Goal: Information Seeking & Learning: Find contact information

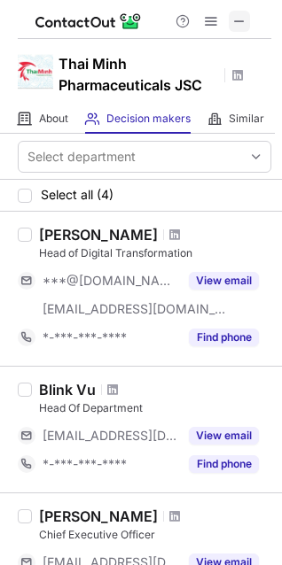
click at [238, 16] on span at bounding box center [239, 21] width 14 height 14
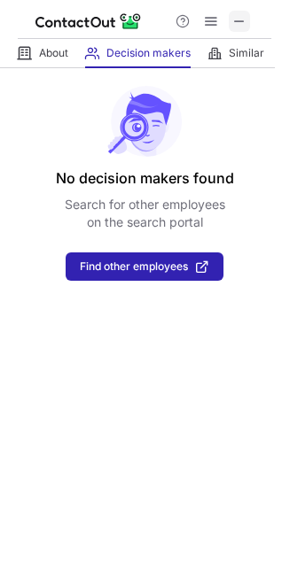
click at [247, 20] on button at bounding box center [239, 21] width 21 height 21
click at [242, 16] on span at bounding box center [239, 21] width 14 height 14
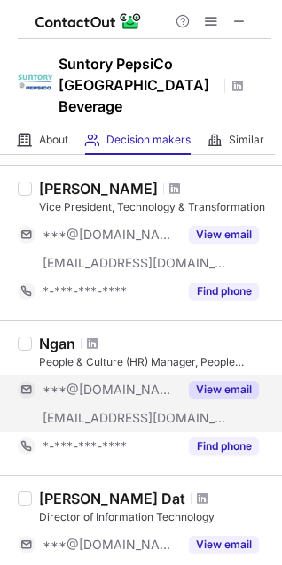
scroll to position [207, 0]
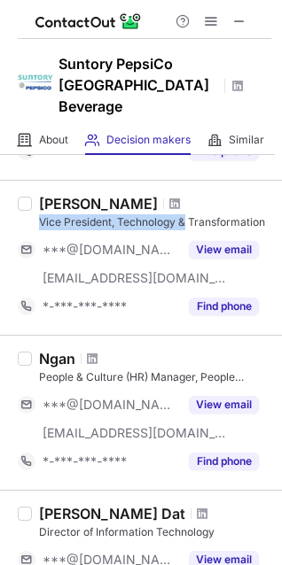
drag, startPoint x: 39, startPoint y: 201, endPoint x: 191, endPoint y: 191, distance: 152.7
click at [191, 195] on div "Bob Pham Vice President, Technology & Transformation" at bounding box center [155, 212] width 232 height 35
copy div "Vice President, Technology &"
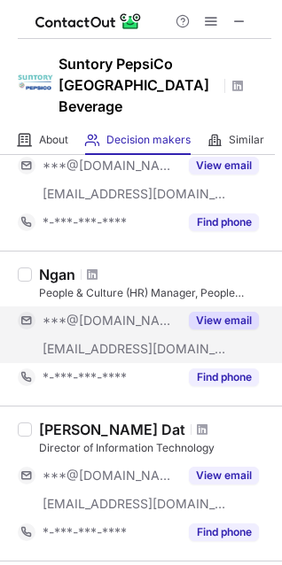
scroll to position [298, 0]
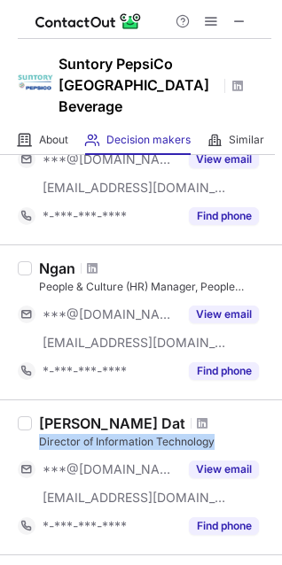
drag, startPoint x: 32, startPoint y: 422, endPoint x: 220, endPoint y: 417, distance: 187.9
click at [220, 417] on div "Lam Quoc Dat Director of Information Technology ***@gmail.com ***@suntorypepsic…" at bounding box center [151, 478] width 239 height 126
copy div "Director of Information Technology"
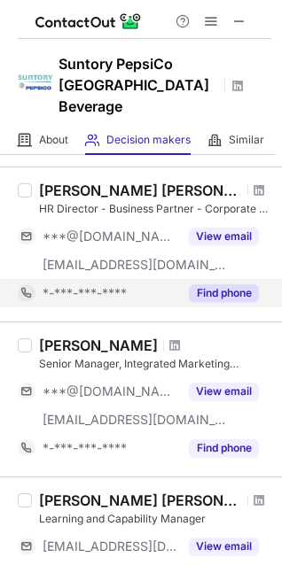
scroll to position [687, 0]
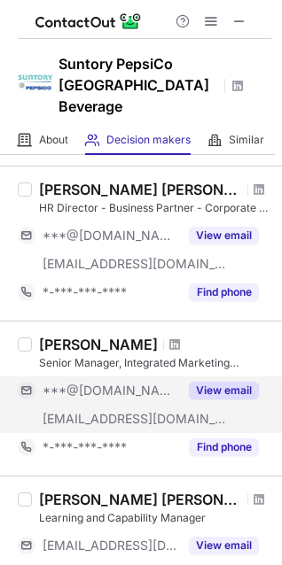
click at [207, 382] on button "View email" at bounding box center [224, 391] width 70 height 18
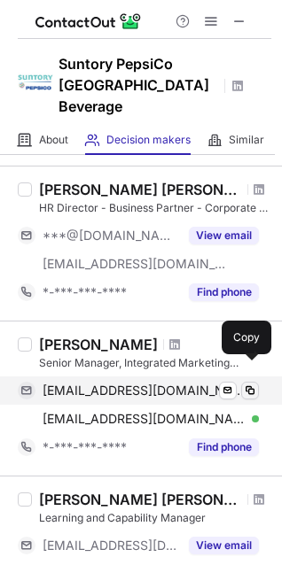
click at [253, 384] on span at bounding box center [250, 391] width 14 height 14
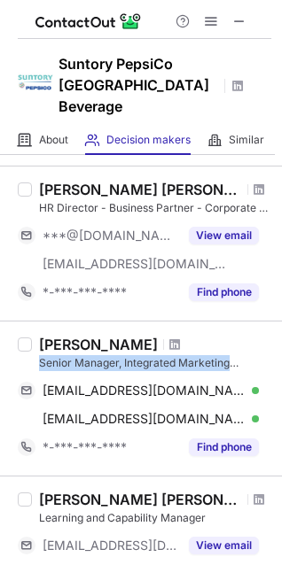
drag, startPoint x: 40, startPoint y: 344, endPoint x: 233, endPoint y: 339, distance: 193.3
click at [233, 355] on div "Senior Manager, Integrated Marketing Communications" at bounding box center [155, 363] width 232 height 16
copy div "Senior Manager, Integrated Marketing"
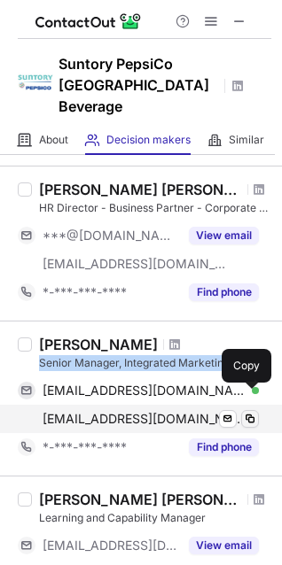
click at [251, 412] on span at bounding box center [250, 419] width 14 height 14
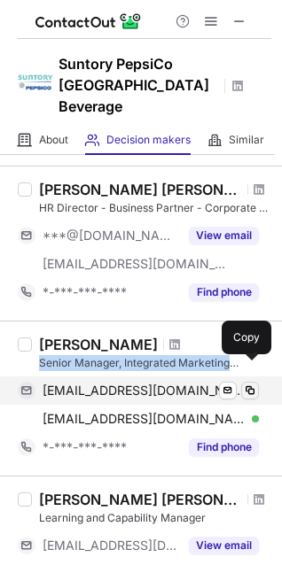
click at [248, 384] on span at bounding box center [250, 391] width 14 height 14
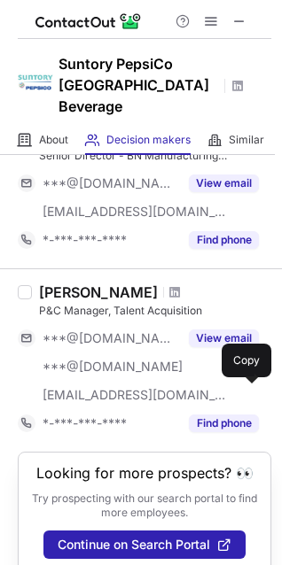
scroll to position [1320, 0]
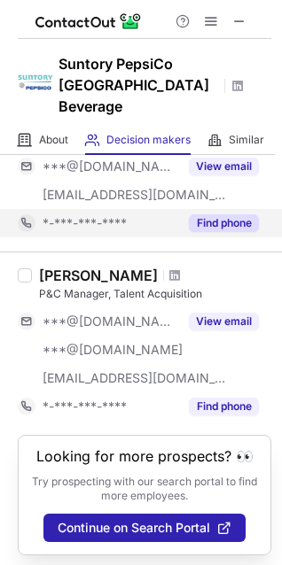
click at [230, 214] on button "Find phone" at bounding box center [224, 223] width 70 height 18
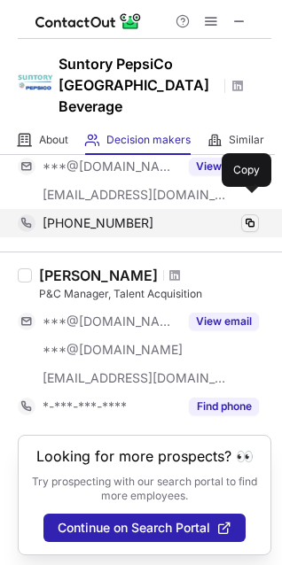
click at [257, 214] on button at bounding box center [250, 223] width 18 height 18
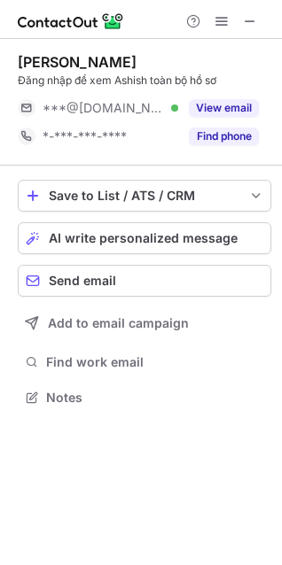
scroll to position [386, 282]
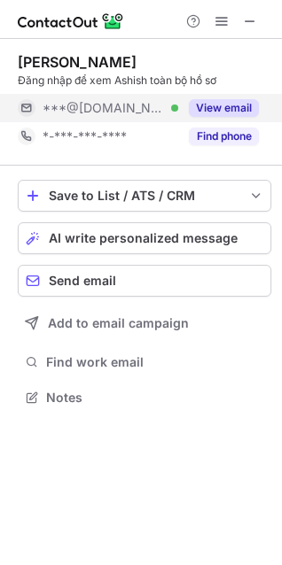
click at [234, 108] on button "View email" at bounding box center [224, 108] width 70 height 18
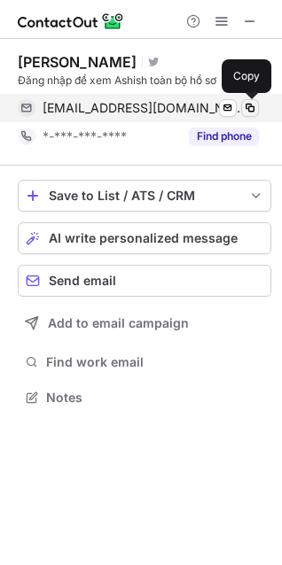
click at [249, 110] on span at bounding box center [250, 108] width 14 height 14
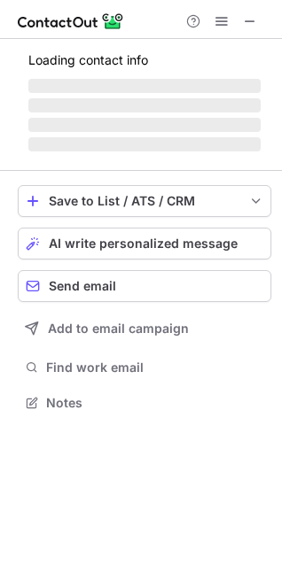
scroll to position [386, 282]
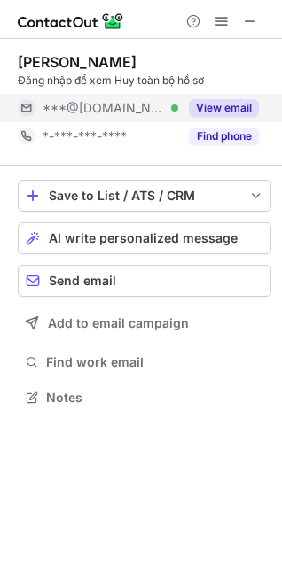
click at [232, 102] on button "View email" at bounding box center [224, 108] width 70 height 18
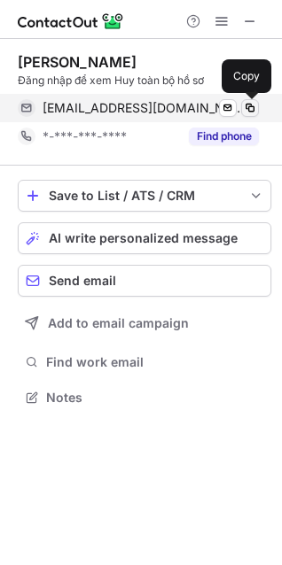
click at [249, 106] on span at bounding box center [250, 108] width 14 height 14
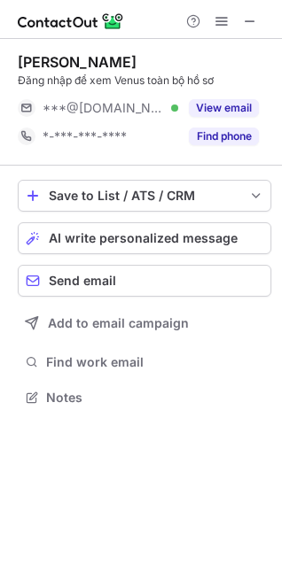
scroll to position [386, 282]
click at [246, 27] on span at bounding box center [250, 21] width 14 height 14
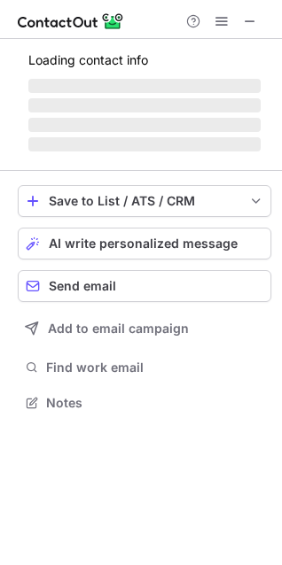
scroll to position [414, 282]
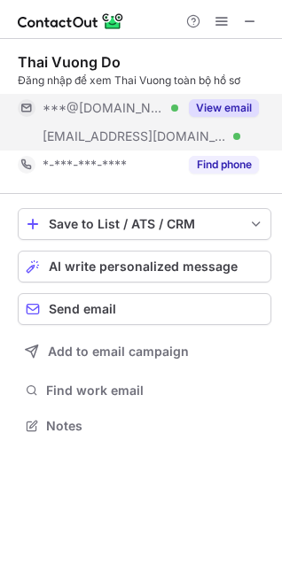
click at [237, 107] on button "View email" at bounding box center [224, 108] width 70 height 18
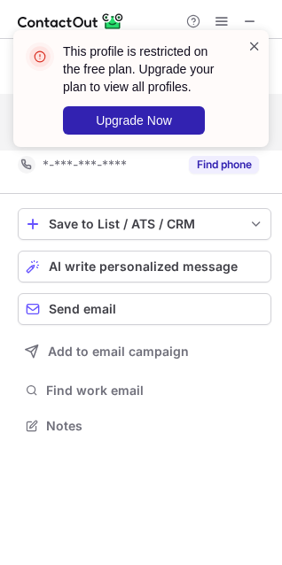
click at [253, 42] on span at bounding box center [254, 46] width 14 height 18
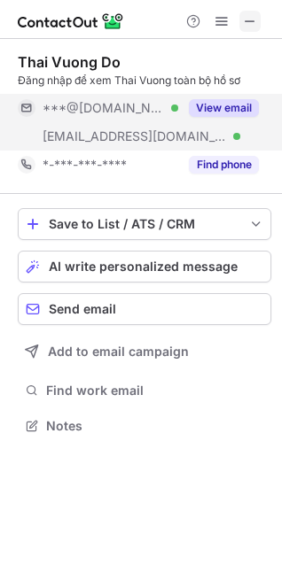
click at [247, 23] on span at bounding box center [250, 21] width 14 height 14
